Goal: Complete application form: Complete application form

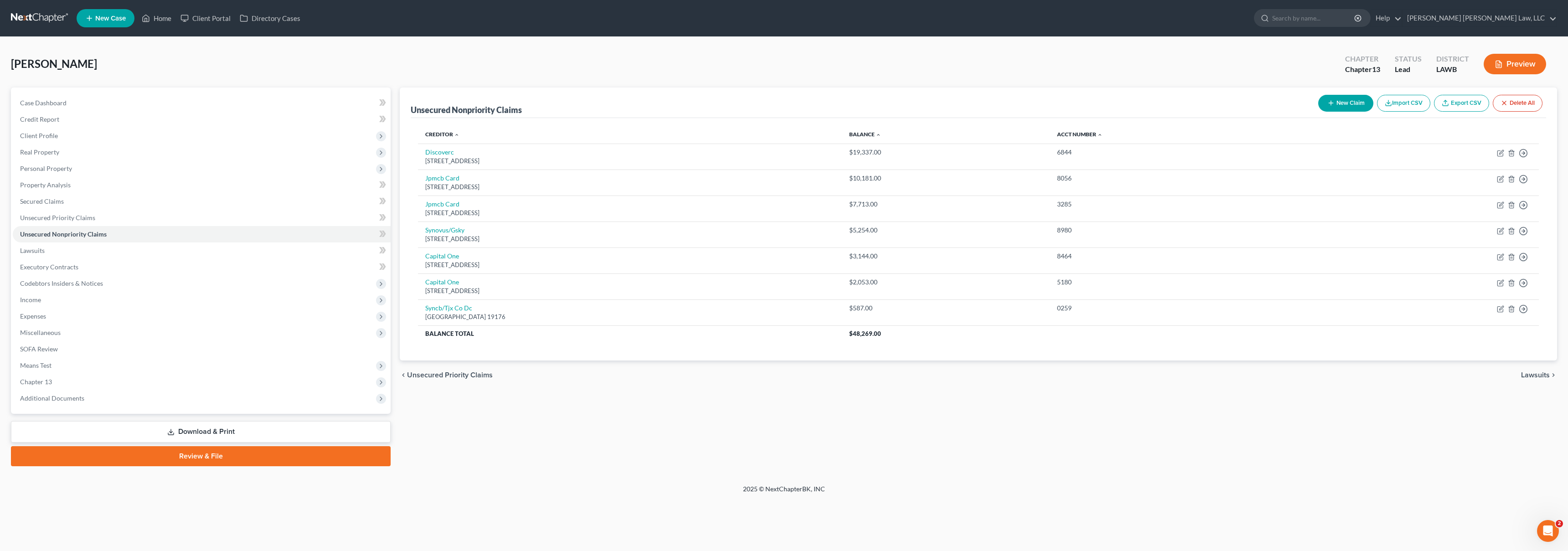
click at [43, 19] on link at bounding box center [40, 18] width 58 height 16
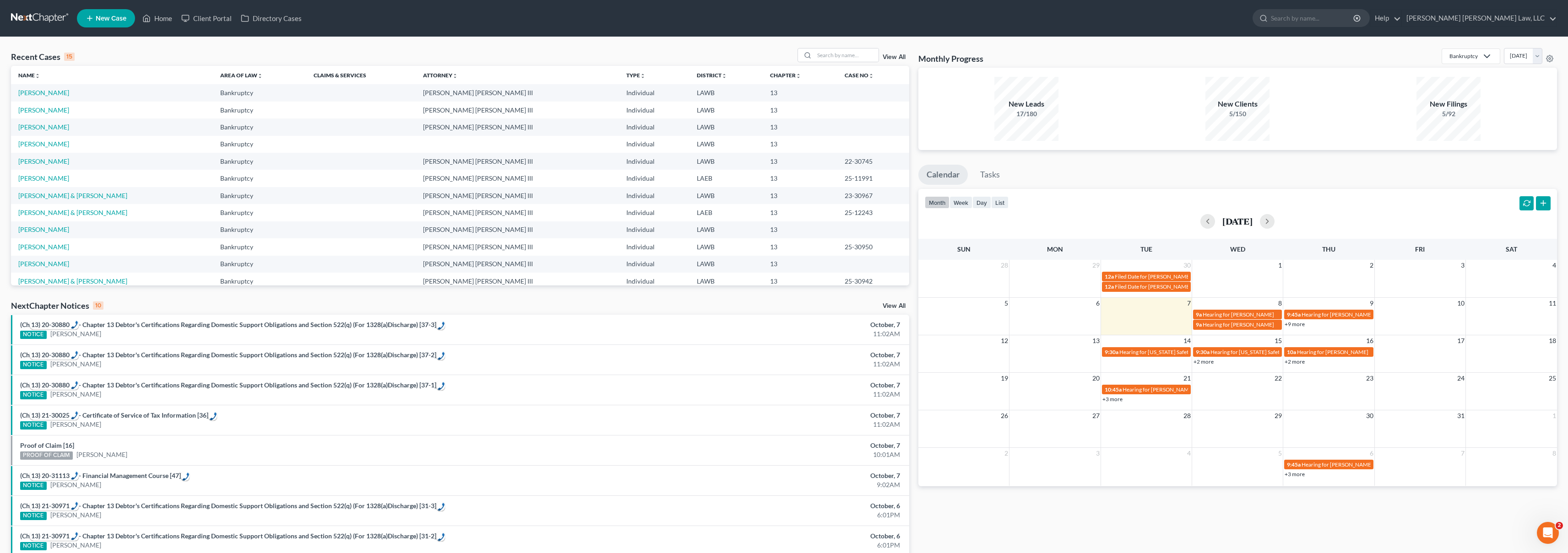
click at [111, 16] on span "New Case" at bounding box center [111, 18] width 31 height 7
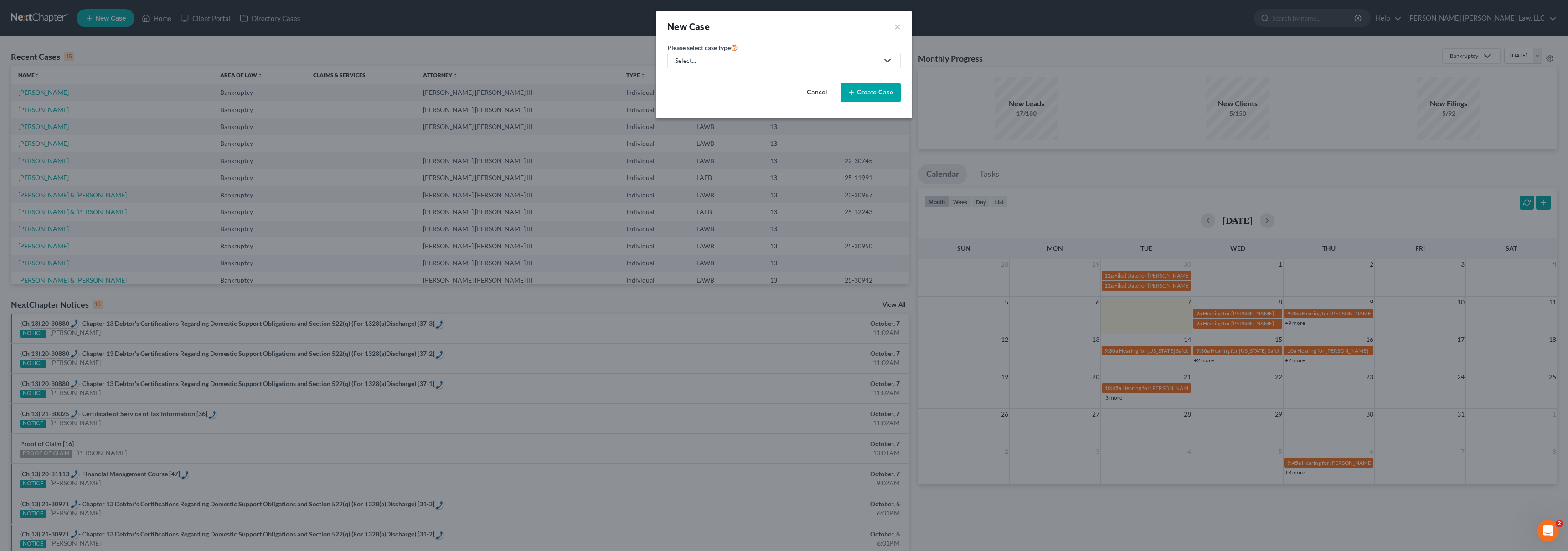
click at [768, 65] on div "Select..." at bounding box center [777, 60] width 203 height 9
click at [727, 79] on div "Bankruptcy" at bounding box center [716, 79] width 81 height 9
select select "36"
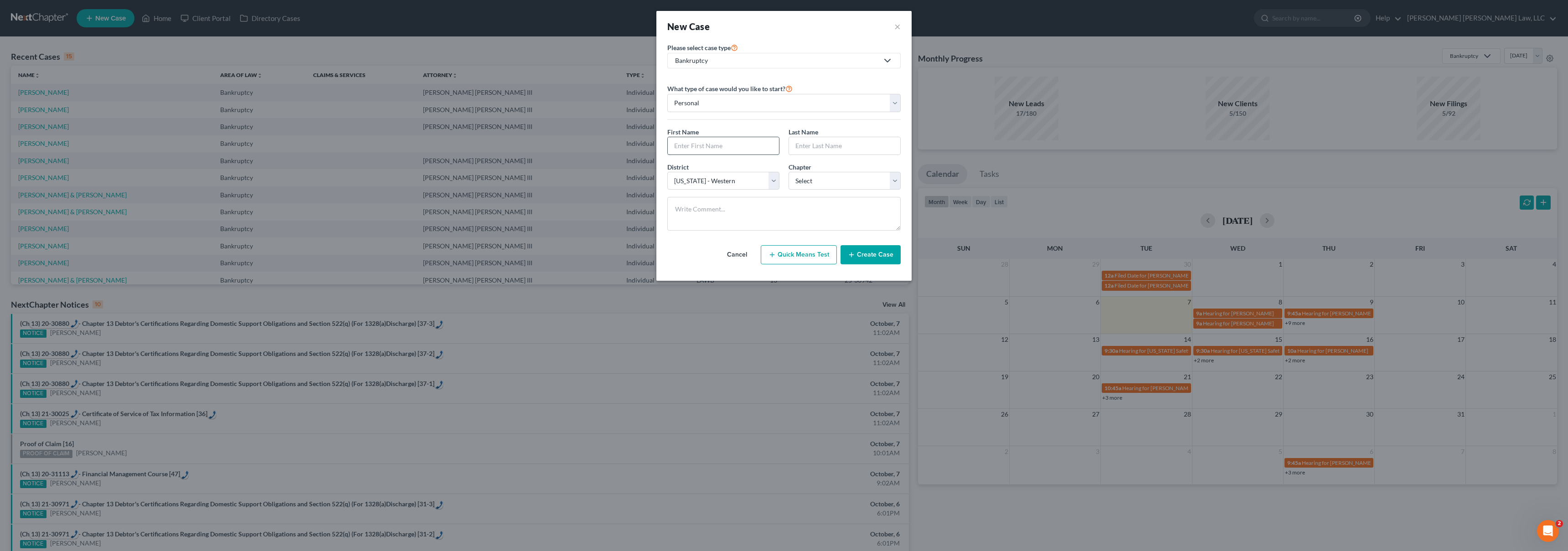
drag, startPoint x: 707, startPoint y: 145, endPoint x: 712, endPoint y: 144, distance: 5.1
click at [708, 146] on input "text" at bounding box center [723, 146] width 111 height 17
type input "[PERSON_NAME]"
select select "3"
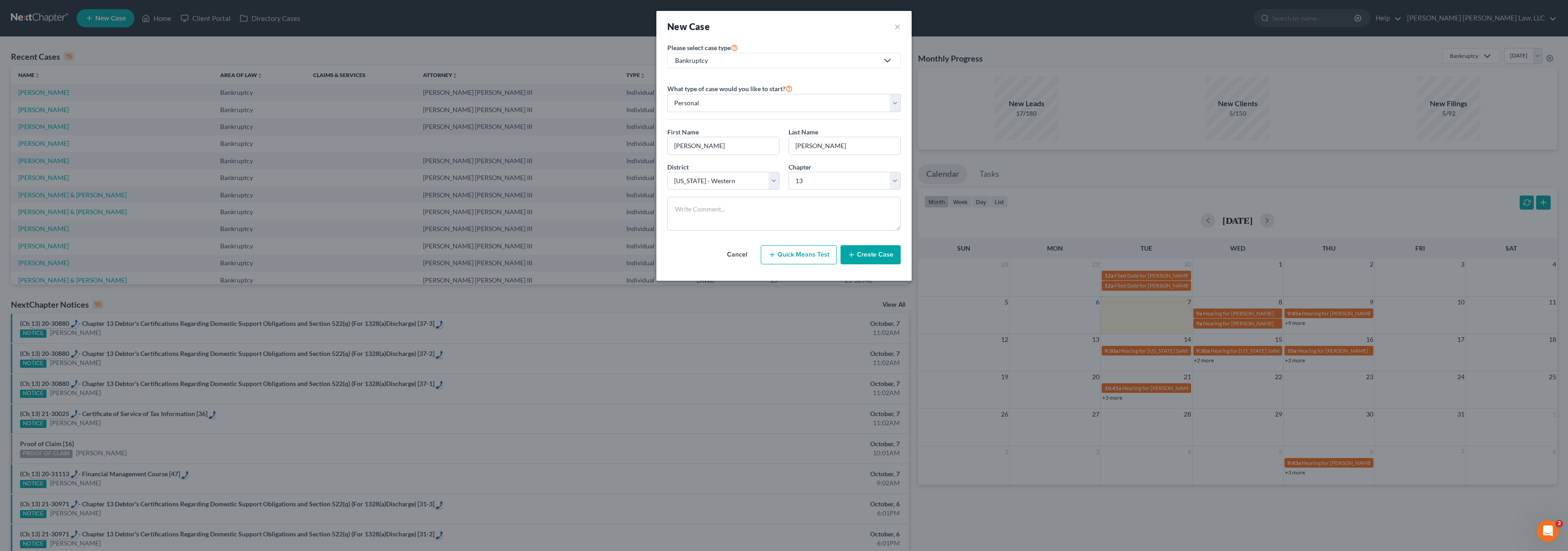
click at [891, 253] on button "Create Case" at bounding box center [870, 254] width 60 height 19
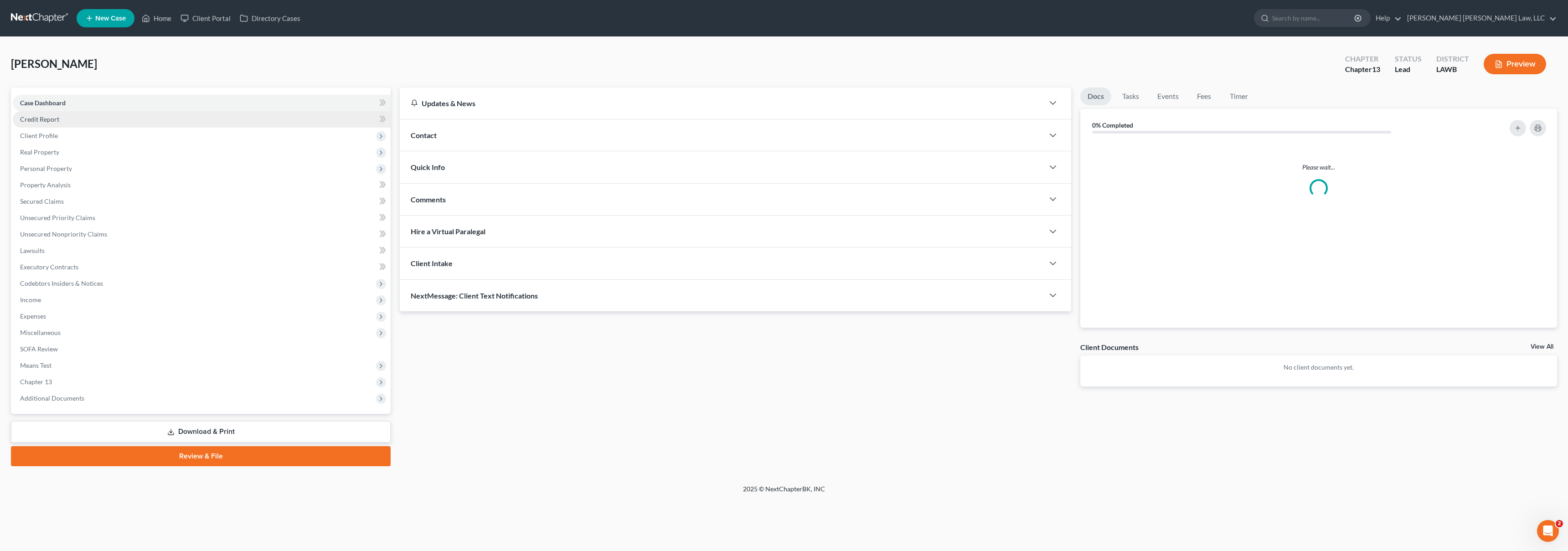
click at [85, 119] on link "Credit Report" at bounding box center [201, 119] width 378 height 16
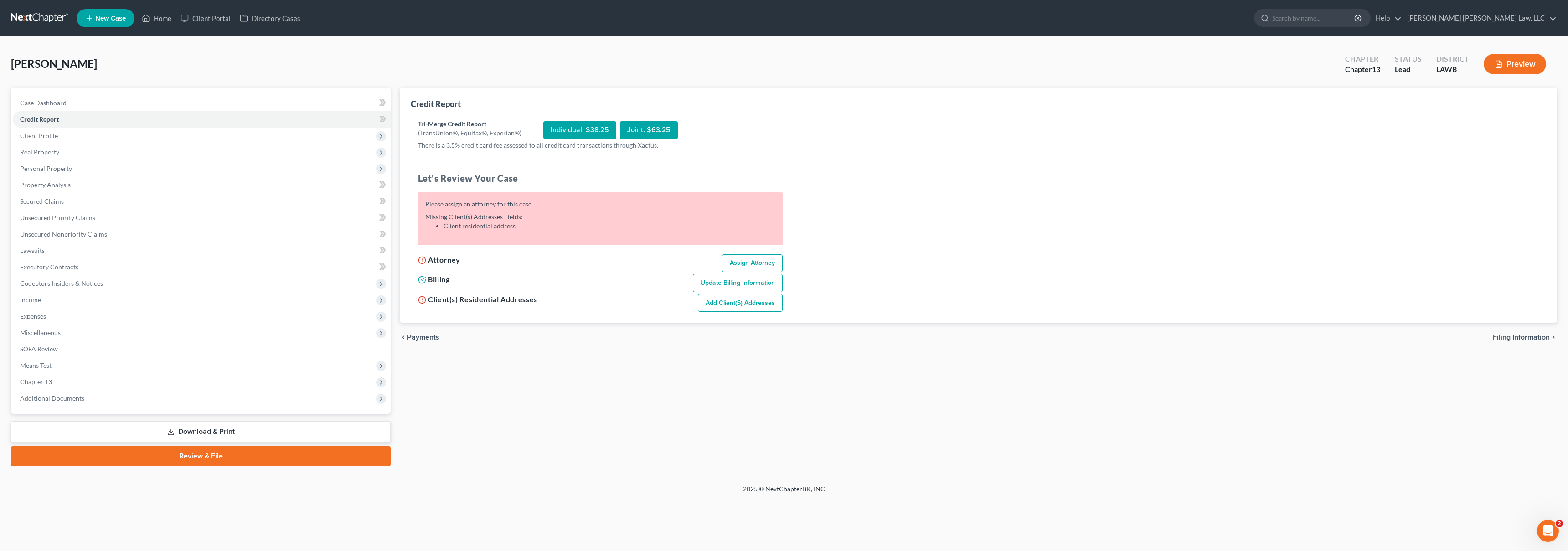
click at [741, 261] on link "Assign Attorney" at bounding box center [752, 264] width 61 height 18
select select "1"
select select "0"
select select "3"
select select "36"
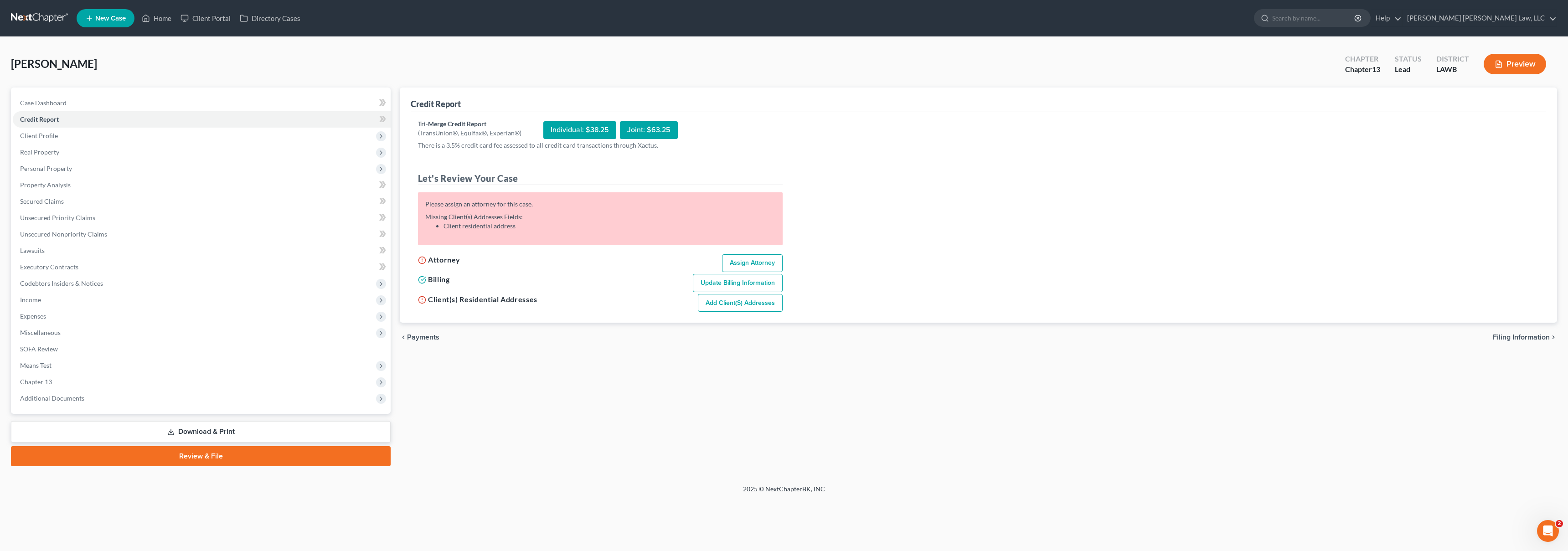
select select "19"
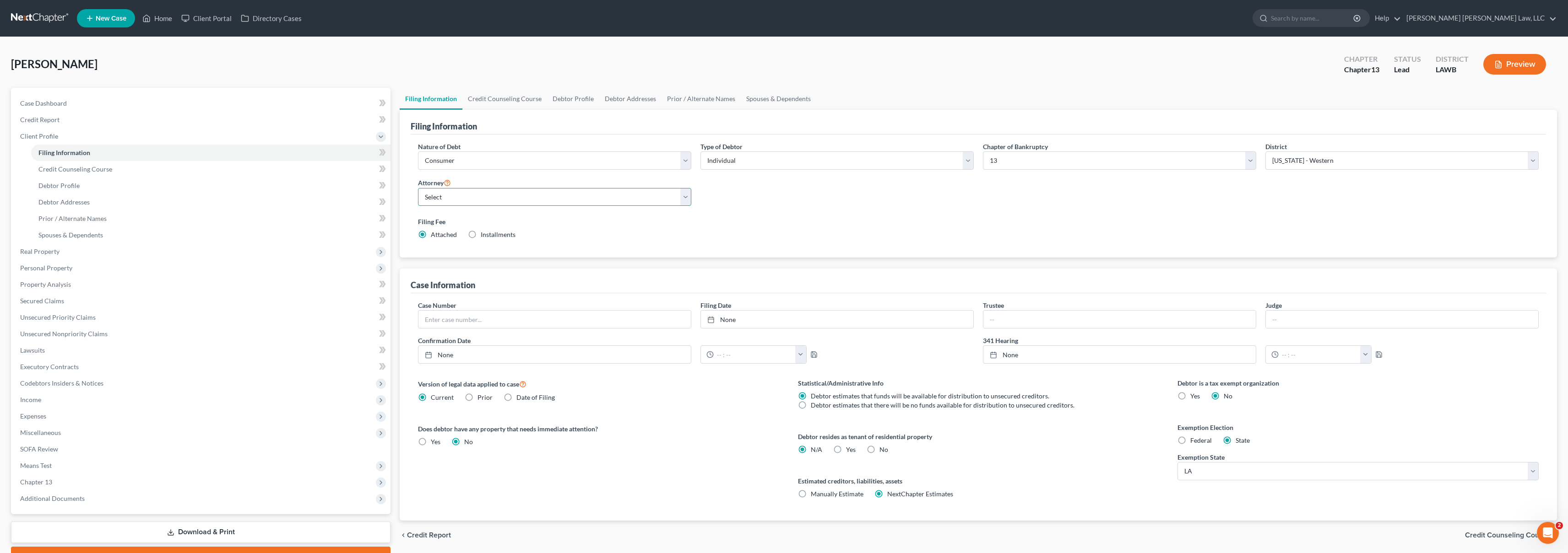
click at [551, 196] on select "Select [PERSON_NAME] [PERSON_NAME] III - LAWB [PERSON_NAME] [PERSON_NAME] III -…" at bounding box center [554, 197] width 273 height 18
select select "0"
click at [30, 115] on span "Credit Report" at bounding box center [40, 119] width 39 height 8
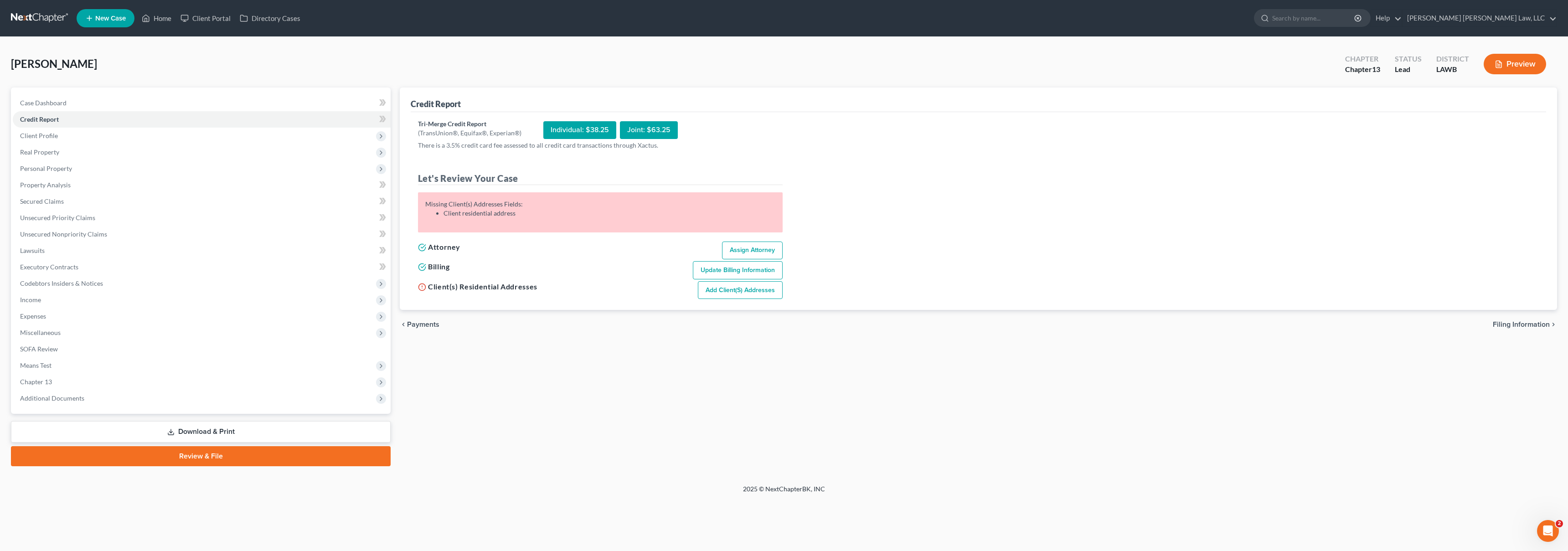
click at [741, 293] on link "Add Client(s) Addresses" at bounding box center [740, 290] width 85 height 18
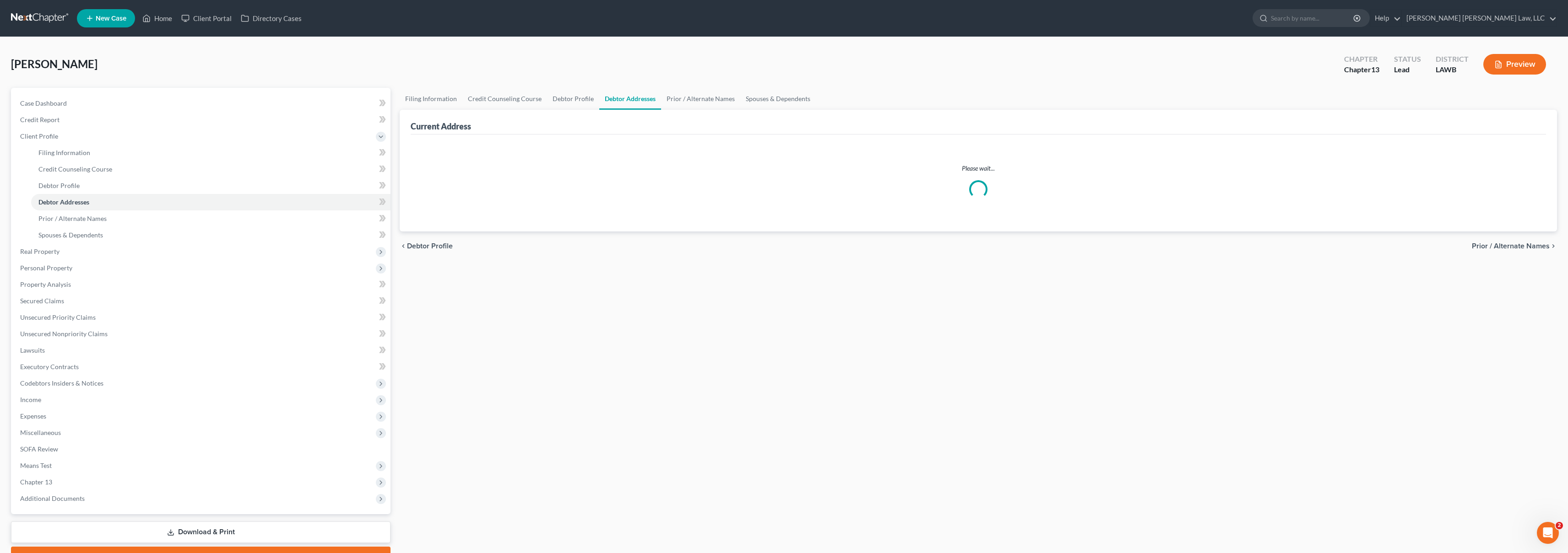
select select "0"
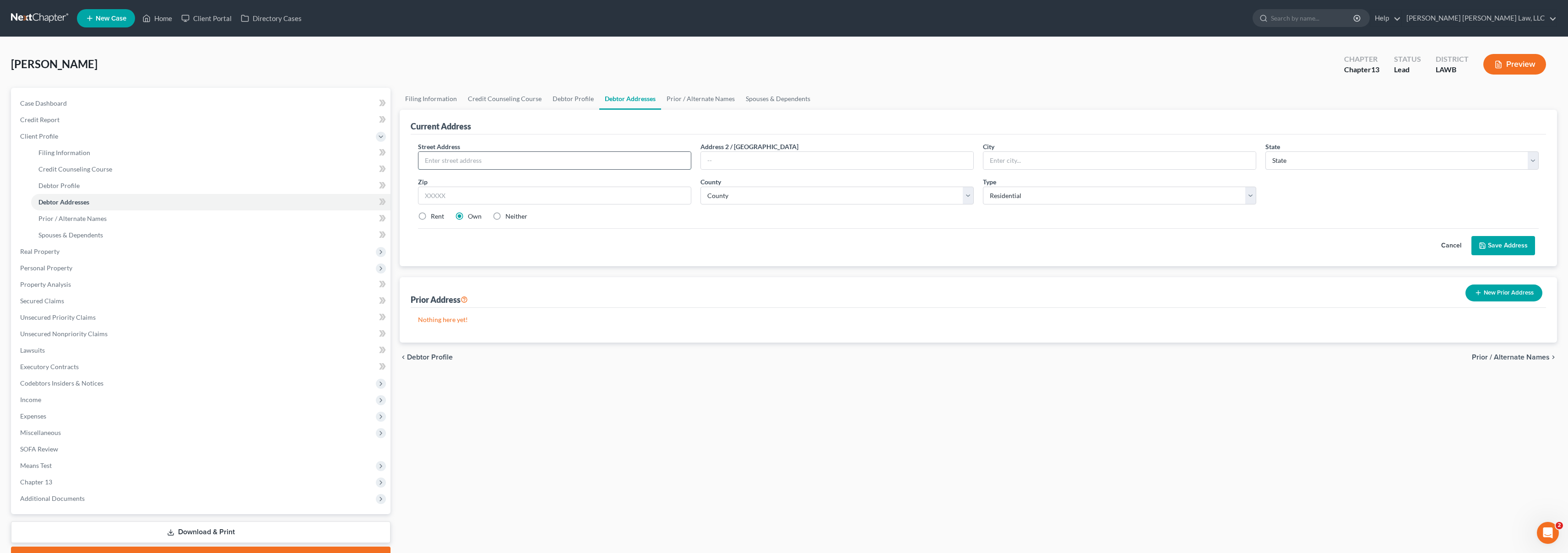
drag, startPoint x: 468, startPoint y: 162, endPoint x: 473, endPoint y: 164, distance: 5.4
click at [469, 162] on input "text" at bounding box center [554, 161] width 273 height 17
type input "[STREET_ADDRESS][PERSON_NAME]"
type input "Monroe"
select select "19"
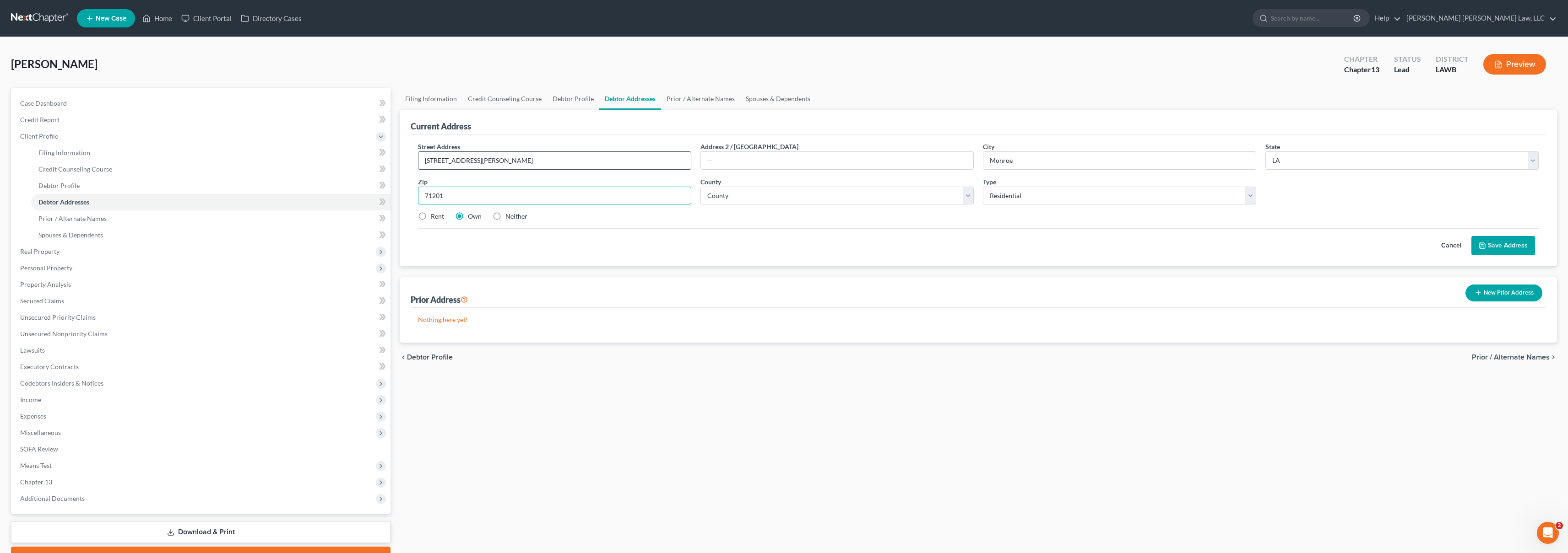
type input "71201"
select select "36"
click at [431, 214] on label "Rent" at bounding box center [438, 216] width 13 height 9
click at [435, 214] on input "Rent" at bounding box center [438, 215] width 6 height 6
radio input "true"
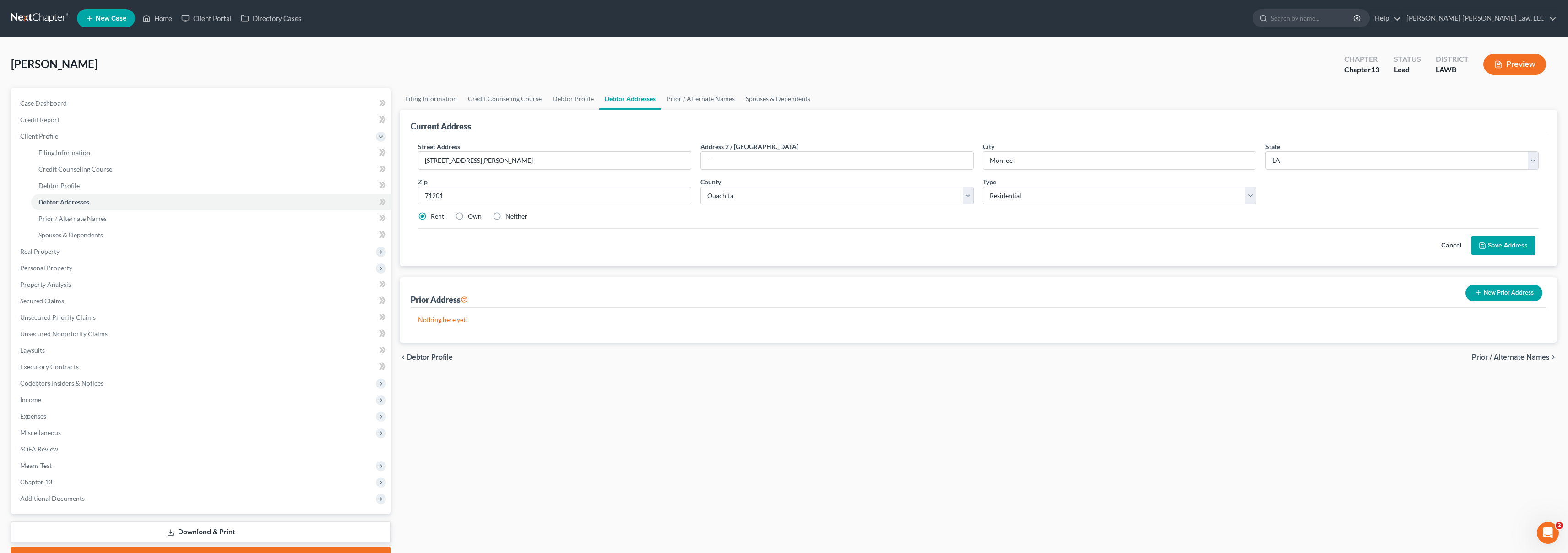
click at [1503, 250] on button "Save Address" at bounding box center [1503, 245] width 64 height 19
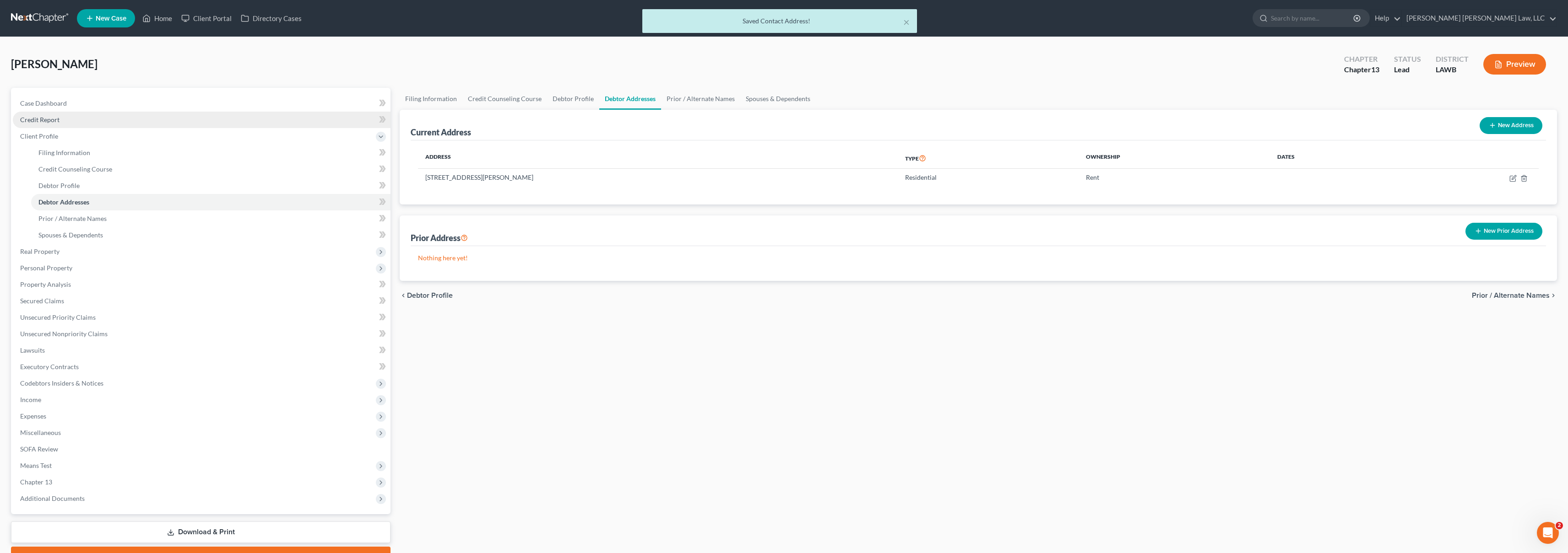
click at [52, 116] on span "Credit Report" at bounding box center [40, 119] width 39 height 8
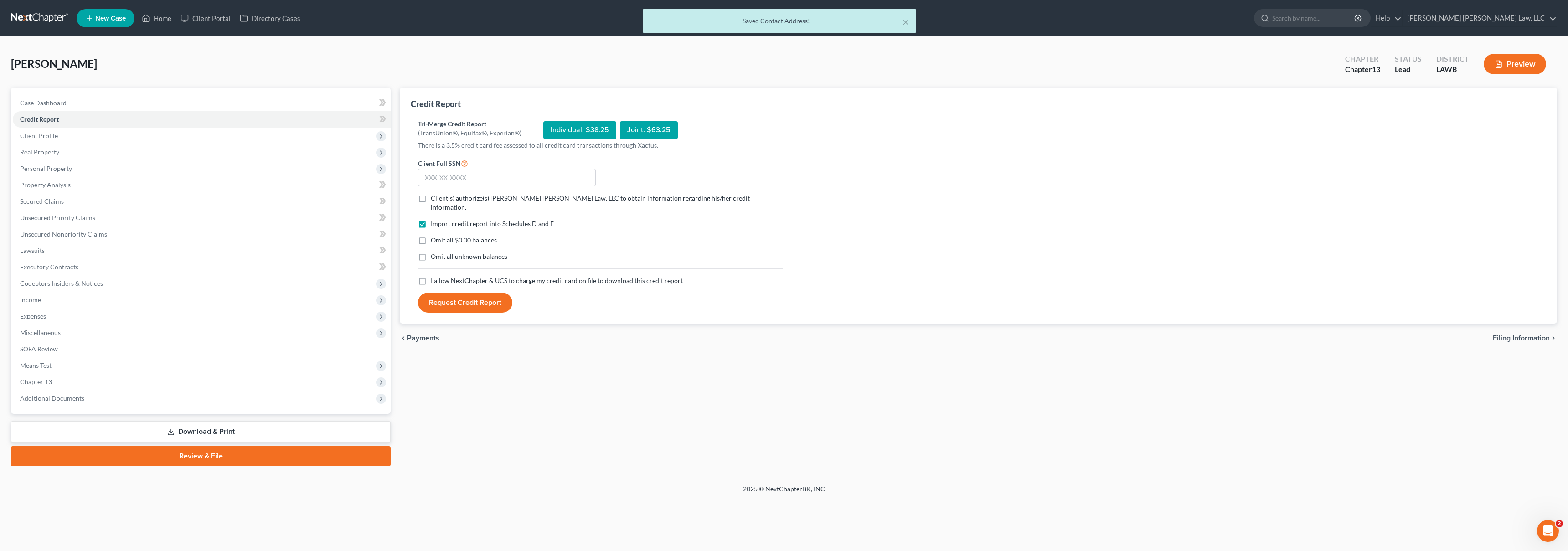
click at [431, 276] on label "I allow NextChapter & UCS to charge my credit card on file to download this cre…" at bounding box center [557, 281] width 252 height 9
click at [435, 276] on input "I allow NextChapter & UCS to charge my credit card on file to download this cre…" at bounding box center [438, 279] width 6 height 6
checkbox input "true"
click at [431, 252] on label "Omit all unknown balances" at bounding box center [469, 256] width 77 height 9
click at [435, 252] on input "Omit all unknown balances" at bounding box center [438, 255] width 6 height 6
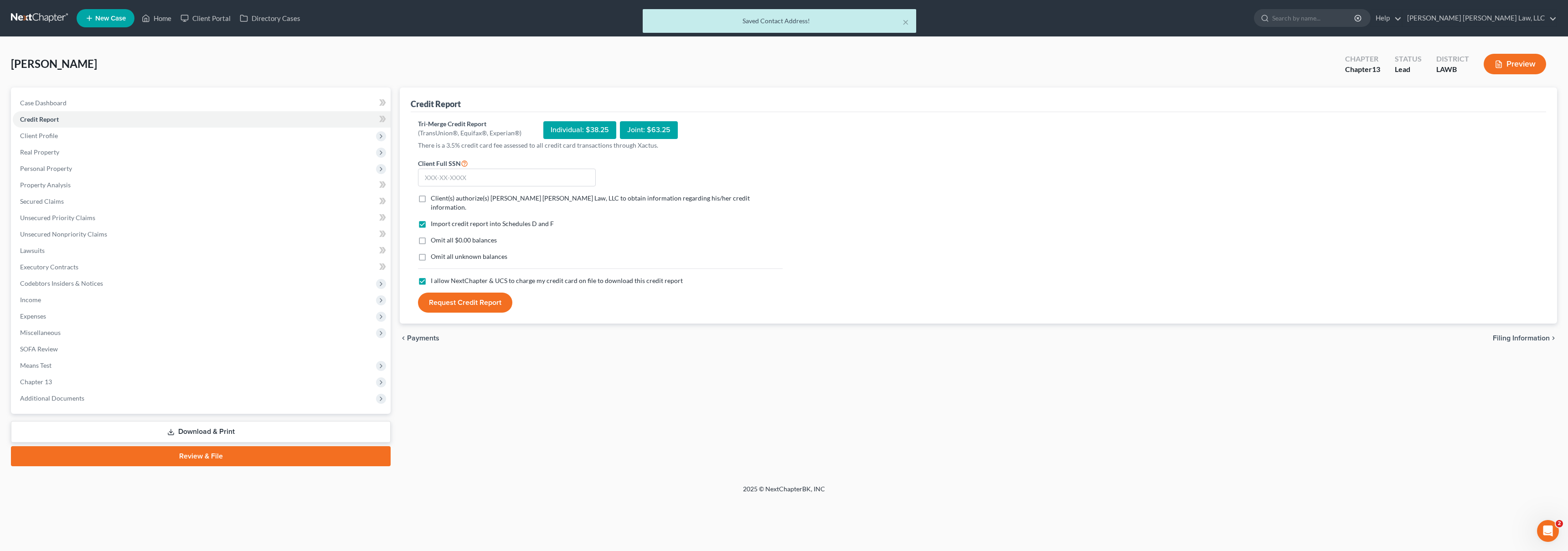
checkbox input "true"
click at [431, 236] on label "Omit all $0.00 balances" at bounding box center [464, 240] width 66 height 9
click at [435, 236] on input "Omit all $0.00 balances" at bounding box center [438, 239] width 6 height 6
checkbox input "true"
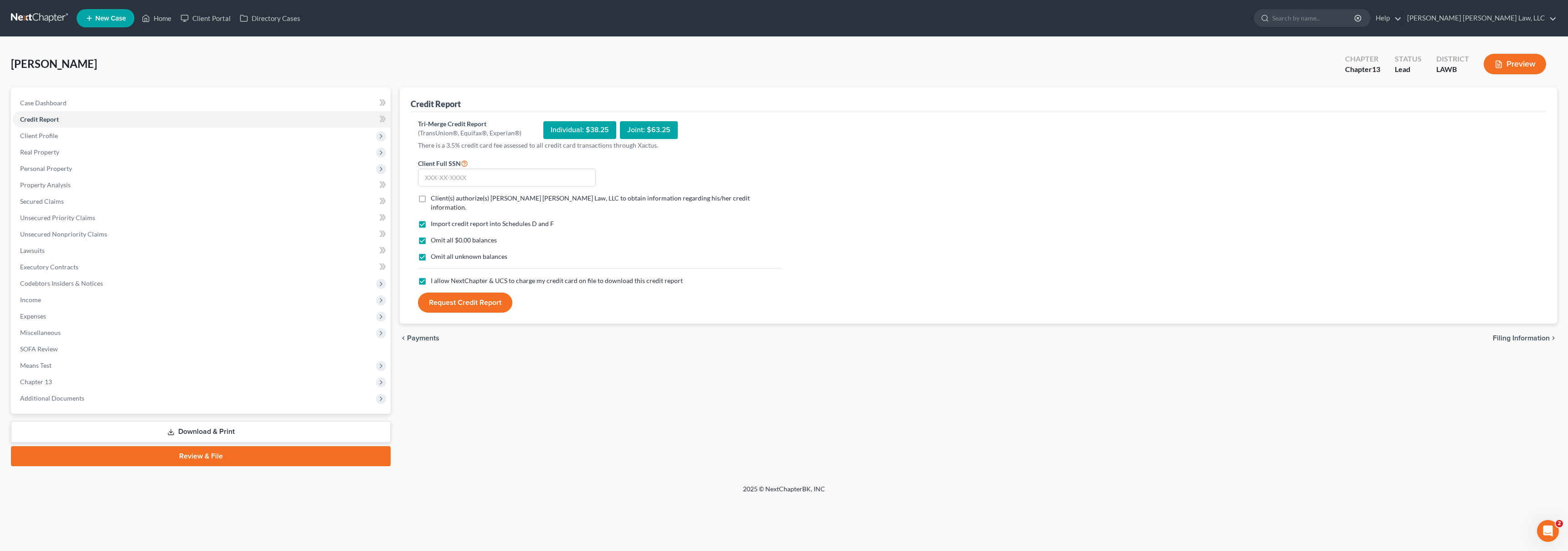
click at [431, 199] on label "Client(s) authorize(s) [PERSON_NAME] [PERSON_NAME] Law, LLC to obtain informati…" at bounding box center [607, 203] width 352 height 18
click at [435, 199] on input "Client(s) authorize(s) [PERSON_NAME] [PERSON_NAME] Law, LLC to obtain informati…" at bounding box center [438, 197] width 6 height 6
checkbox input "true"
click at [442, 183] on input "text" at bounding box center [507, 178] width 178 height 18
type input "432-06-7174"
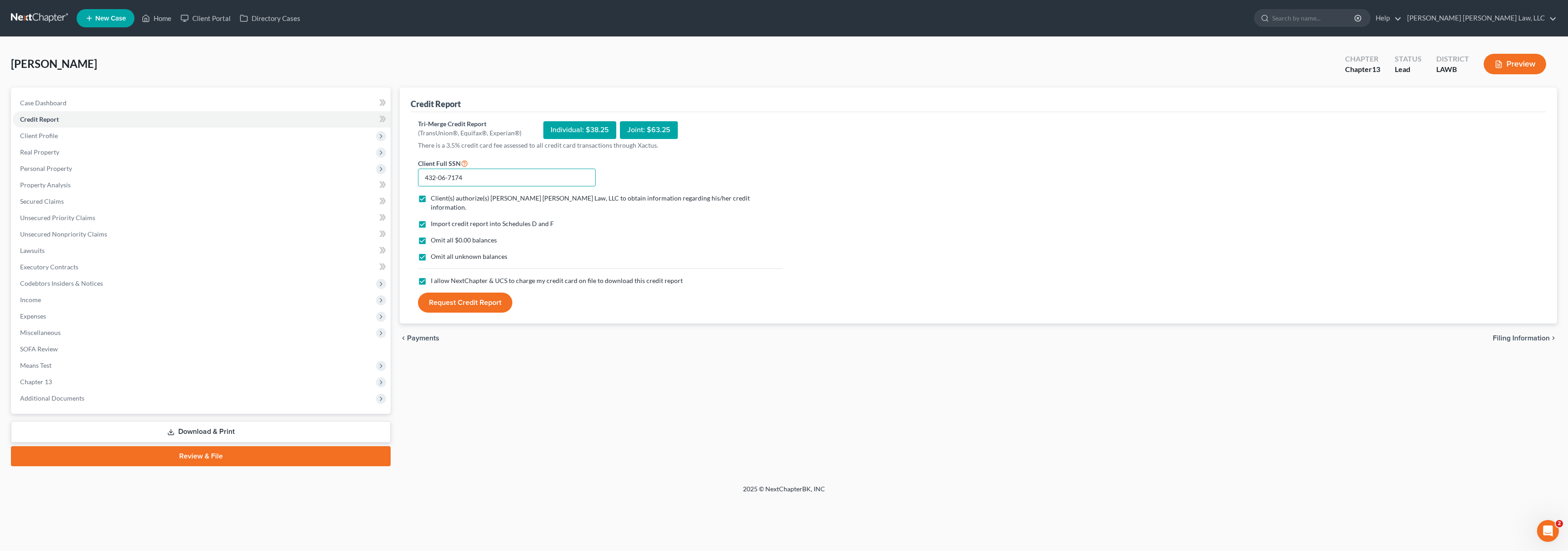
click at [418, 293] on button "Request Credit Report" at bounding box center [465, 303] width 94 height 20
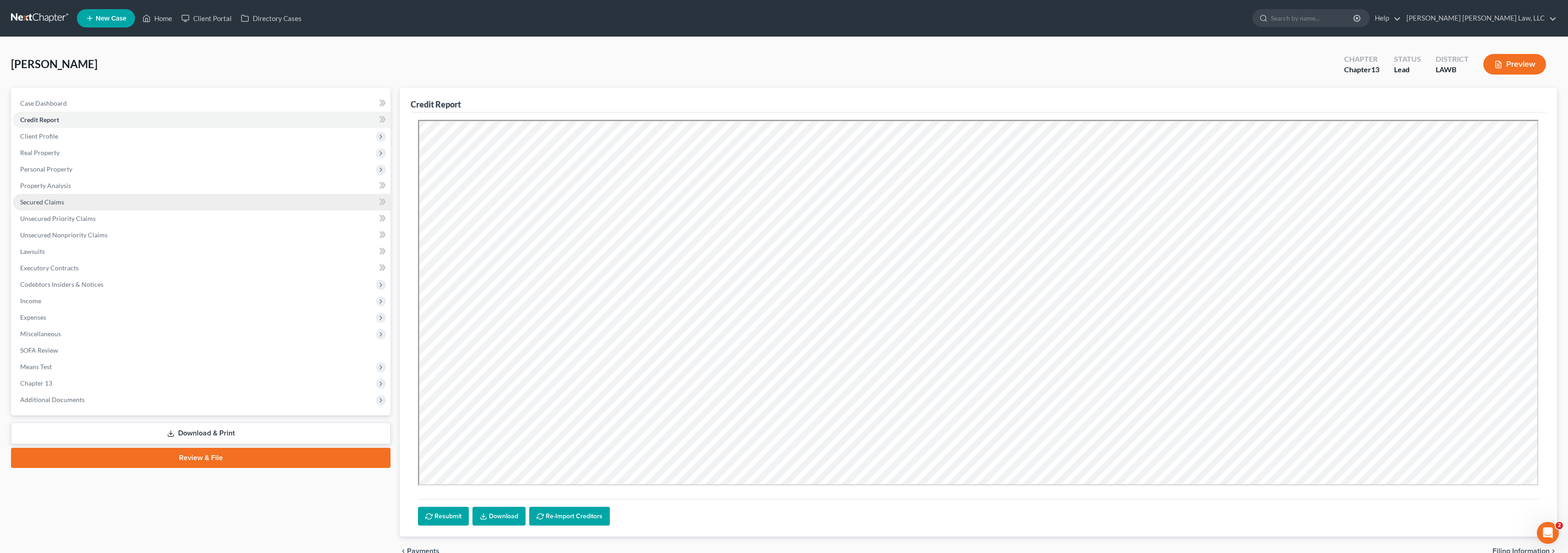
click at [89, 207] on link "Secured Claims" at bounding box center [202, 202] width 378 height 16
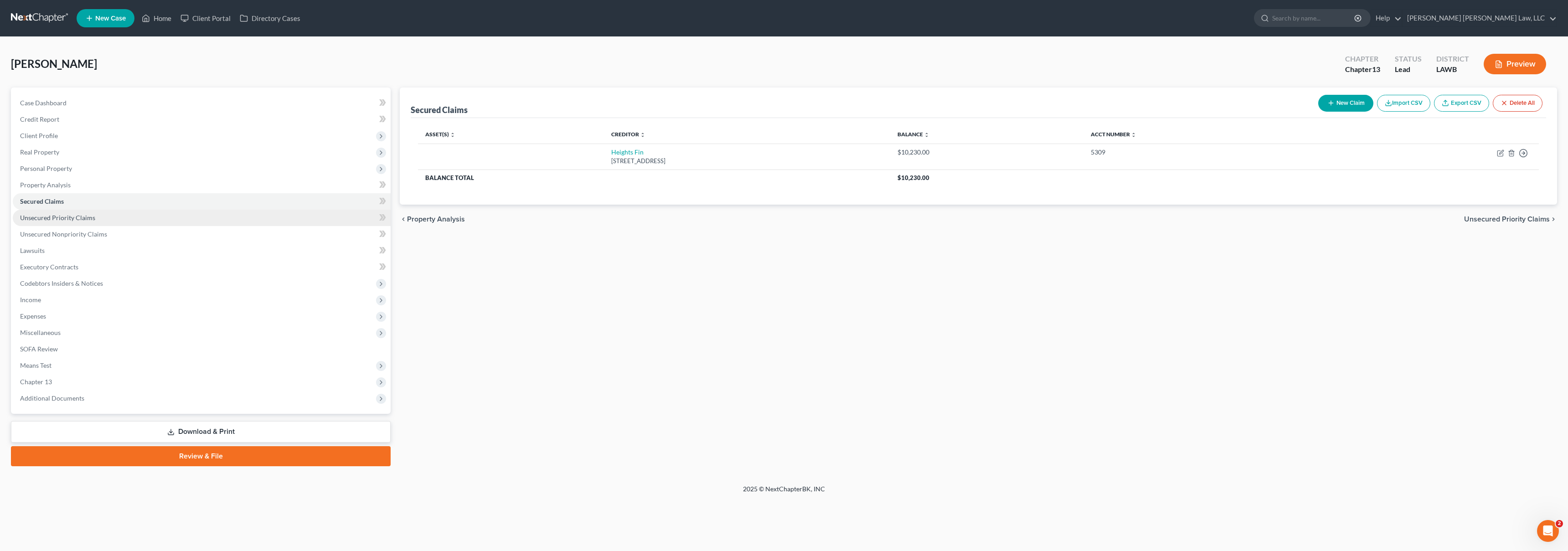
click at [205, 222] on link "Unsecured Priority Claims" at bounding box center [201, 217] width 378 height 16
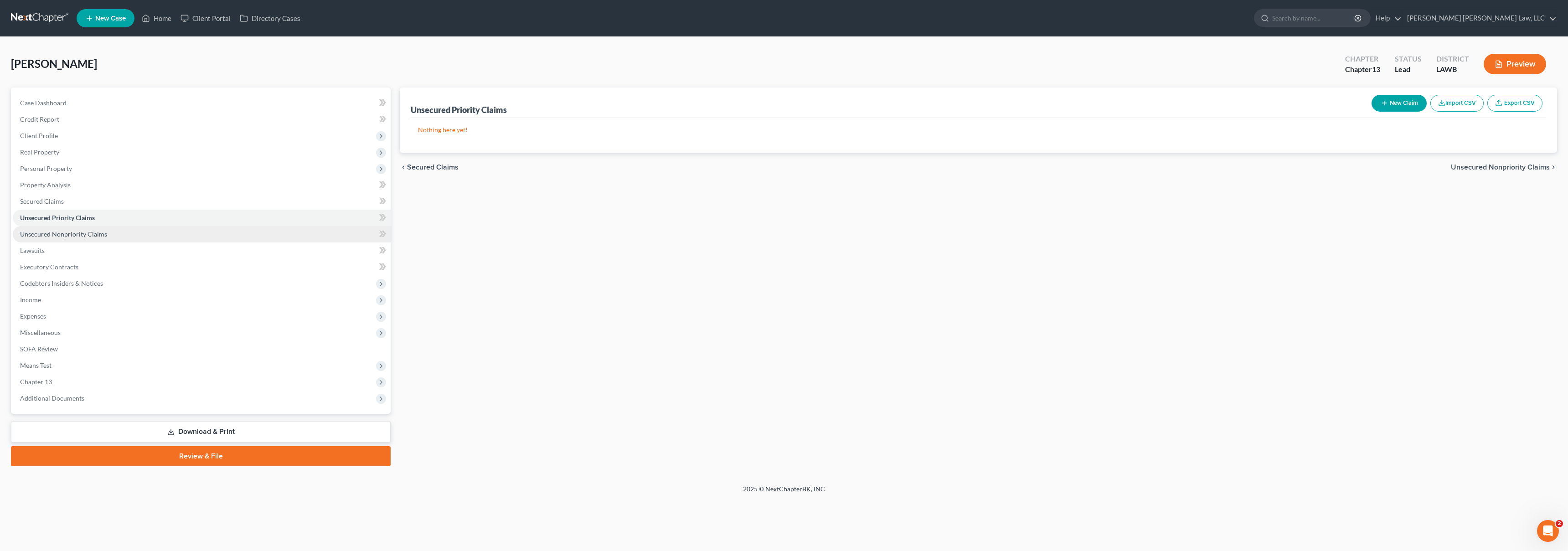
click at [200, 239] on link "Unsecured Nonpriority Claims" at bounding box center [201, 234] width 378 height 16
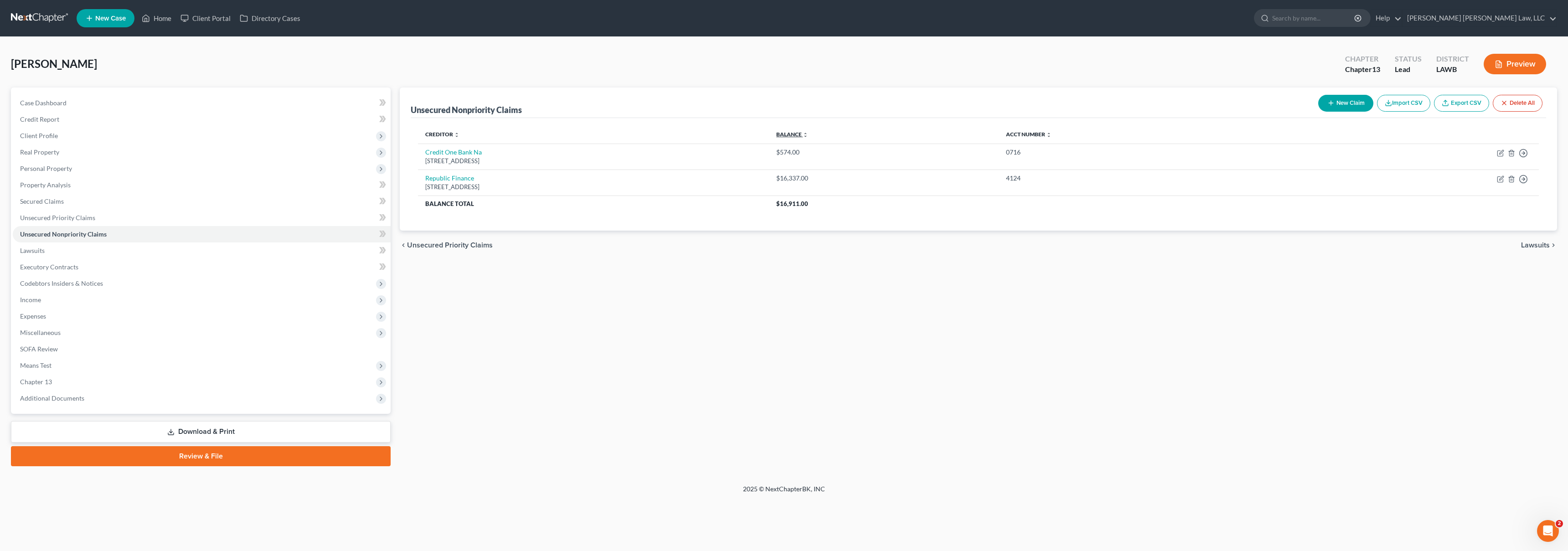
click at [808, 133] on link "Balance expand_more expand_less unfold_more" at bounding box center [792, 134] width 32 height 7
